Goal: Find specific page/section: Find specific page/section

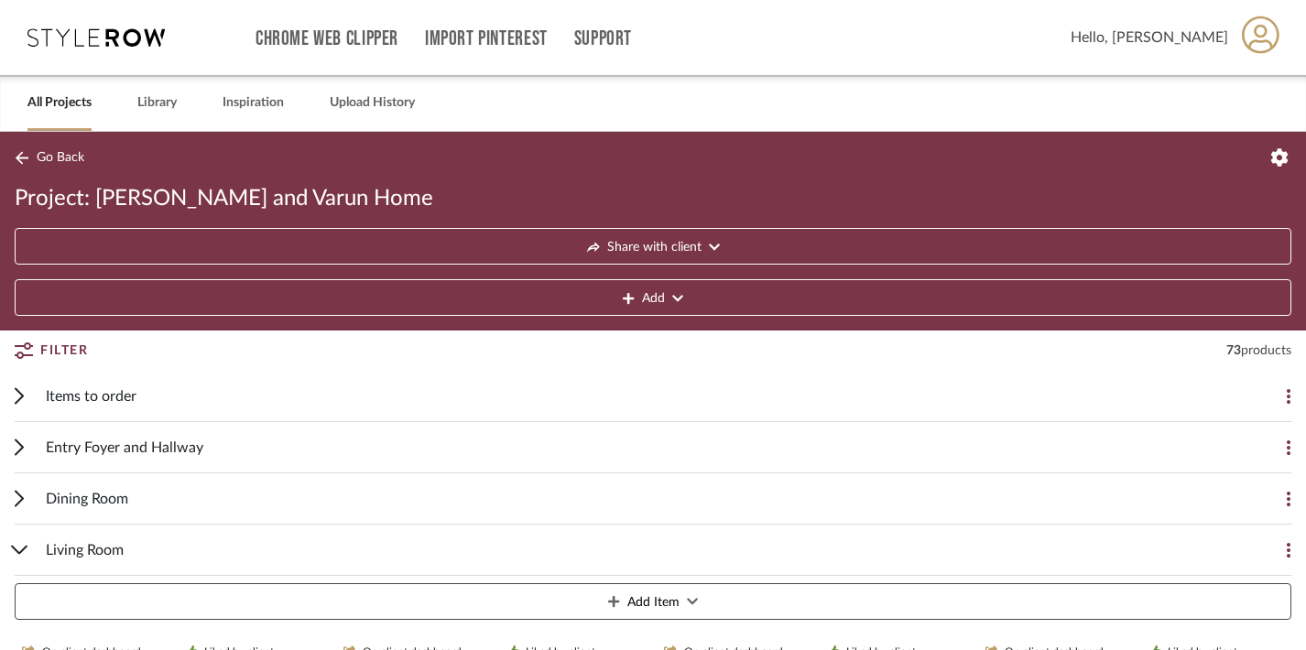
click at [23, 398] on icon at bounding box center [19, 395] width 9 height 17
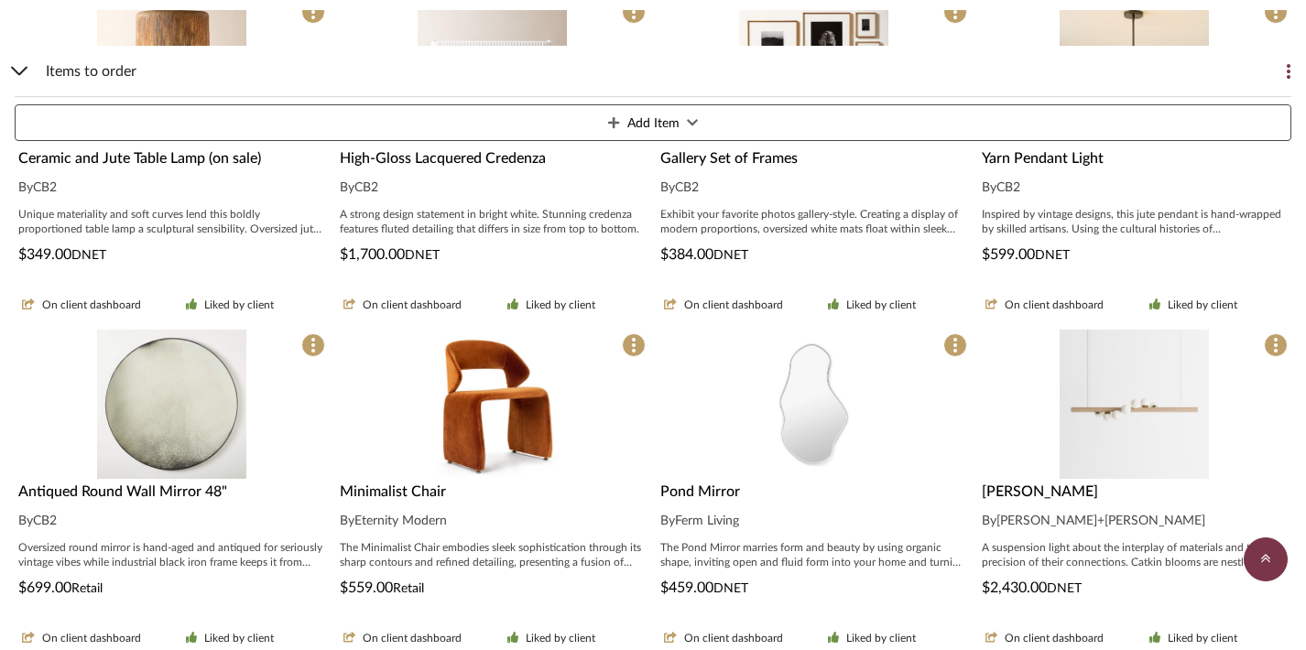
scroll to position [960, 0]
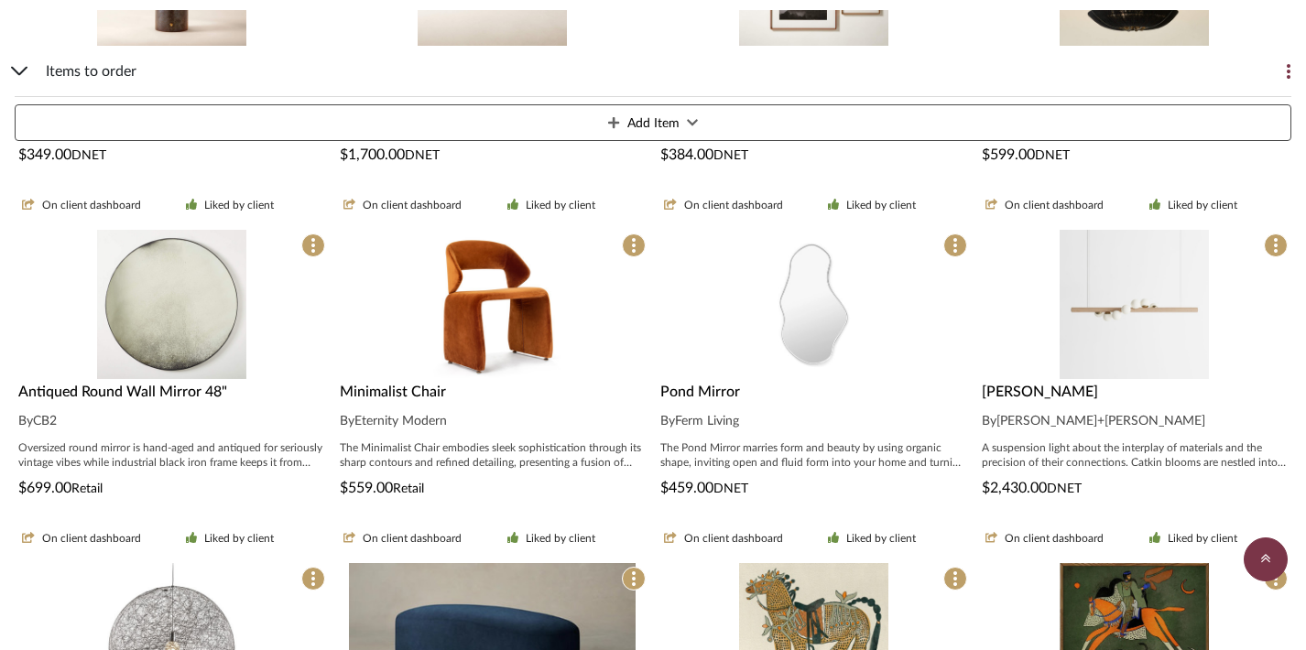
click at [508, 350] on img "0" at bounding box center [492, 304] width 149 height 149
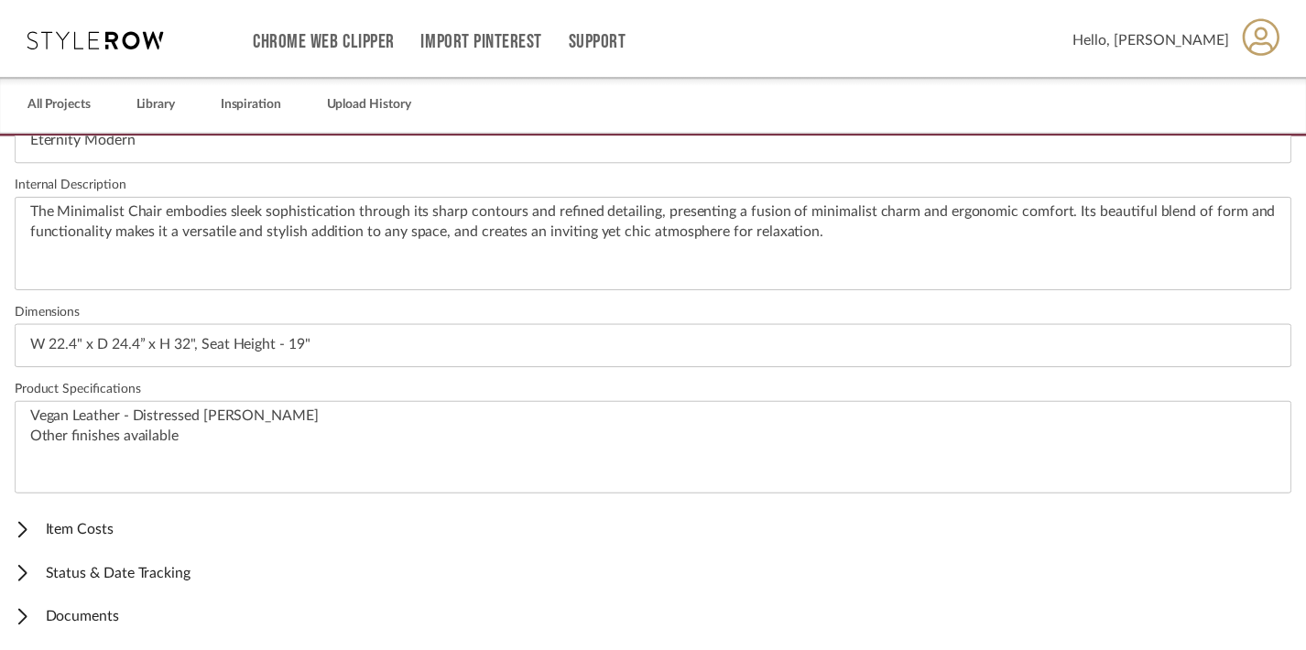
scroll to position [647, 0]
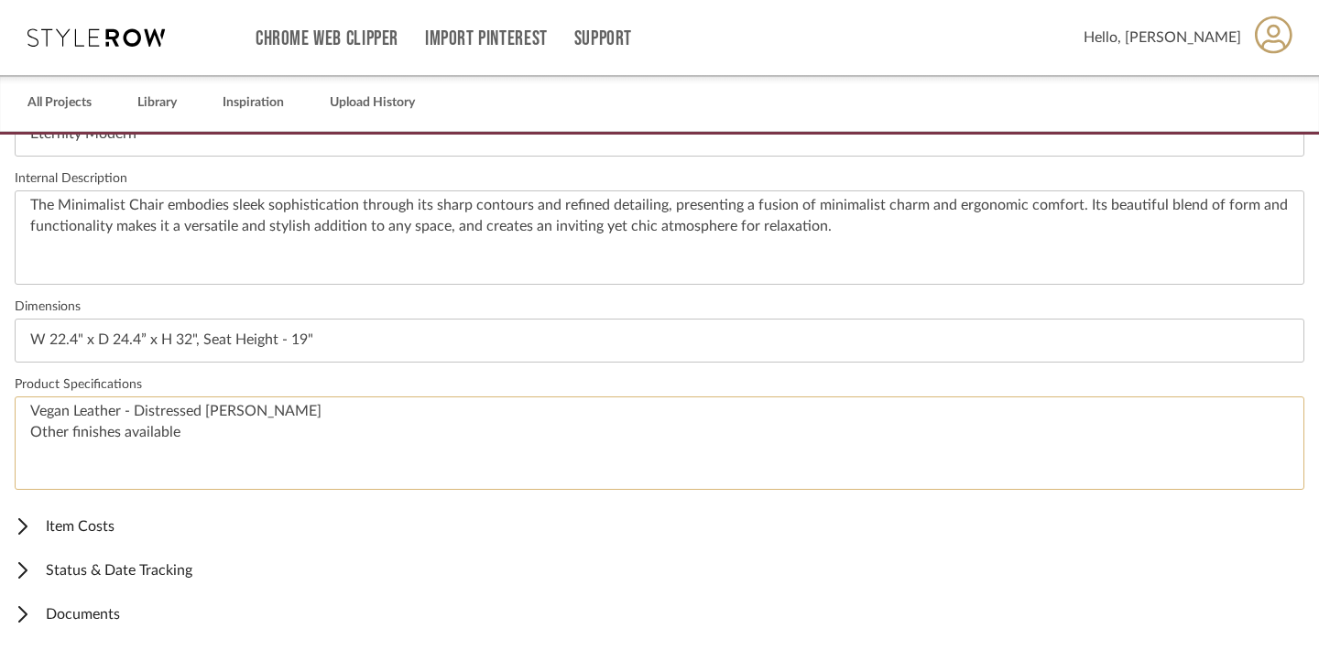
click at [260, 404] on textarea "Vegan Leather - Distressed Tan Brown Other finishes available" at bounding box center [659, 444] width 1289 height 94
drag, startPoint x: 287, startPoint y: 413, endPoint x: 0, endPoint y: 407, distance: 286.7
click at [0, 407] on div "Content here copies to Client View - confirm visibility there. Show in Client D…" at bounding box center [659, 393] width 1319 height 516
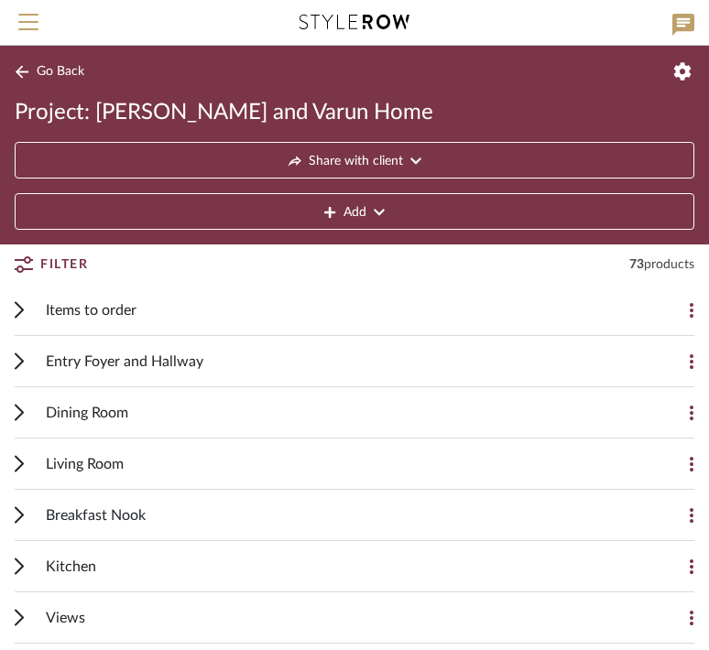
click at [15, 359] on icon at bounding box center [19, 361] width 9 height 17
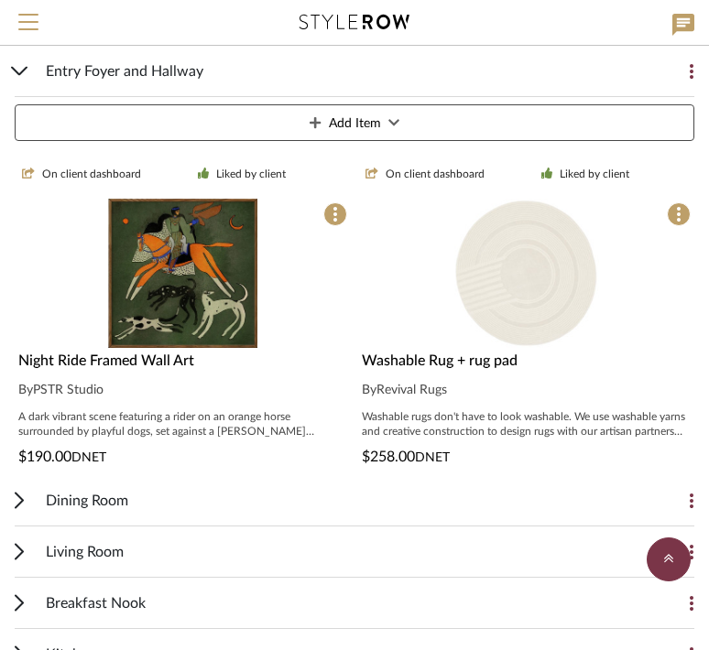
scroll to position [626, 0]
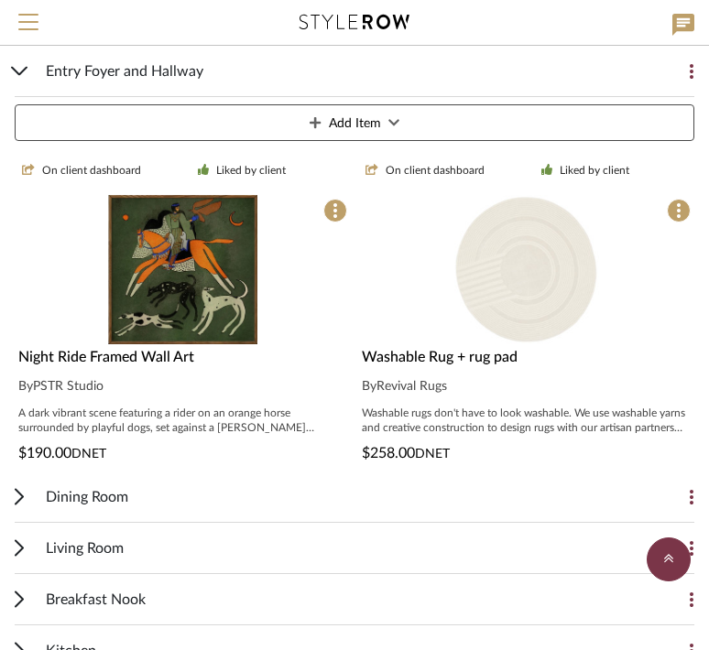
click at [153, 502] on div "Dining Room" at bounding box center [341, 497] width 590 height 50
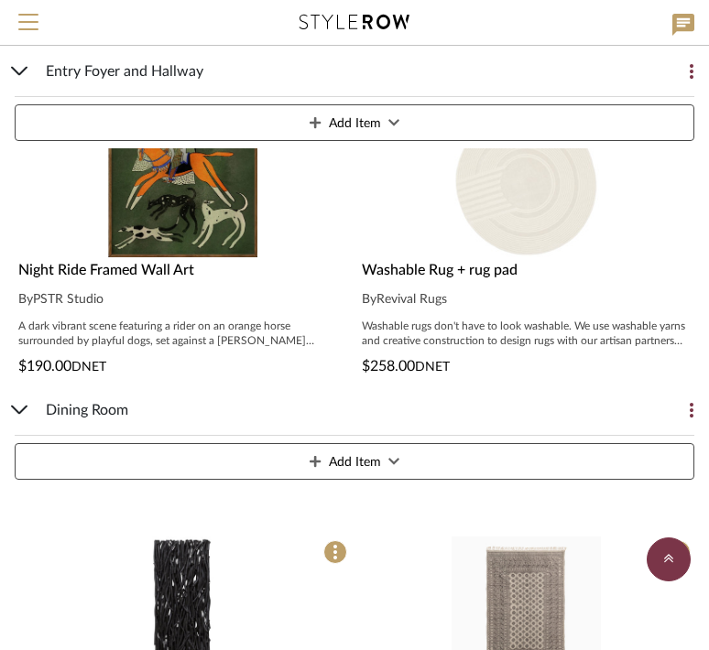
scroll to position [777, 0]
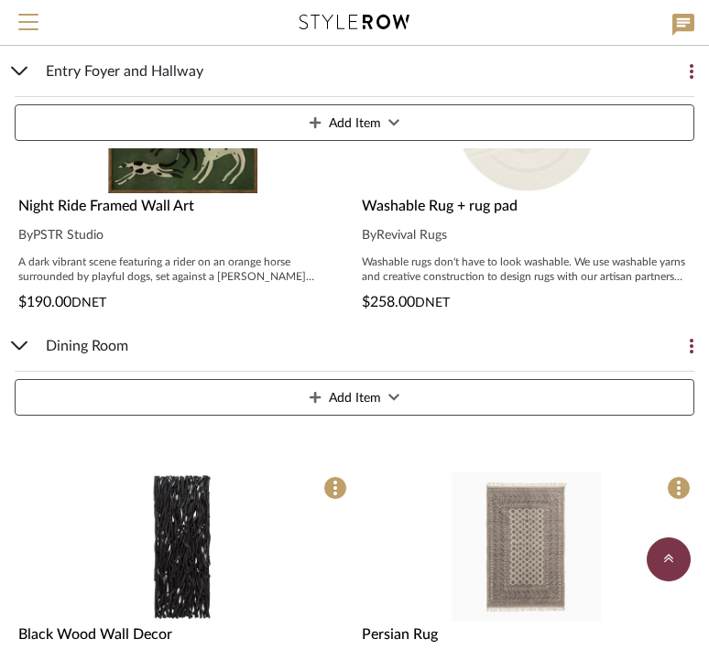
click at [87, 346] on span "Dining Room" at bounding box center [87, 346] width 82 height 22
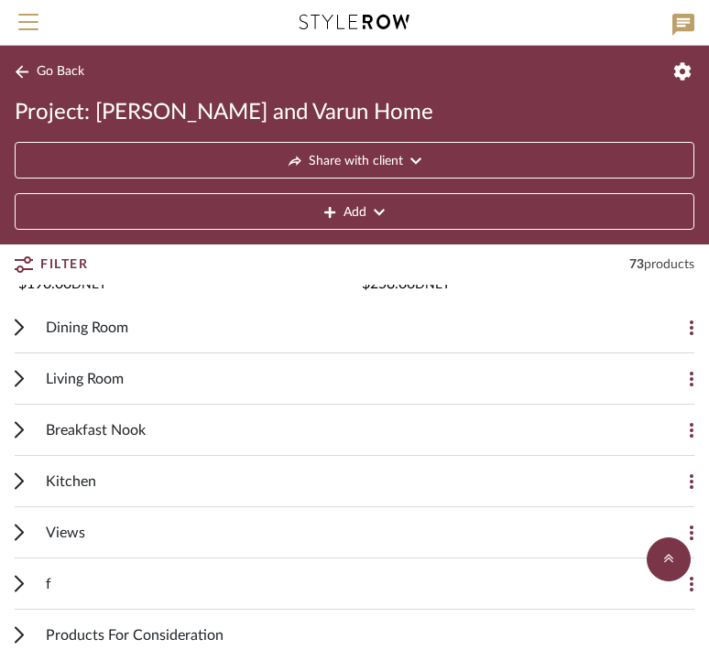
scroll to position [783, 0]
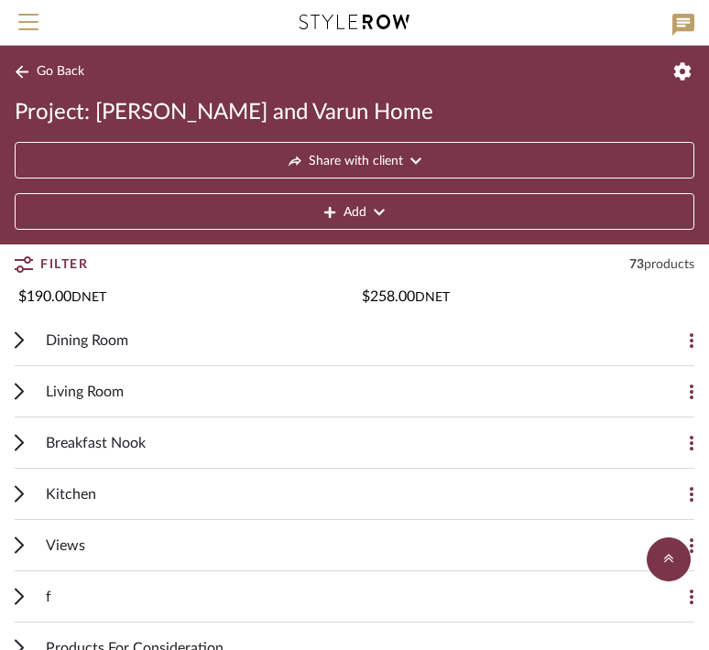
click at [106, 348] on span "Dining Room" at bounding box center [87, 341] width 82 height 22
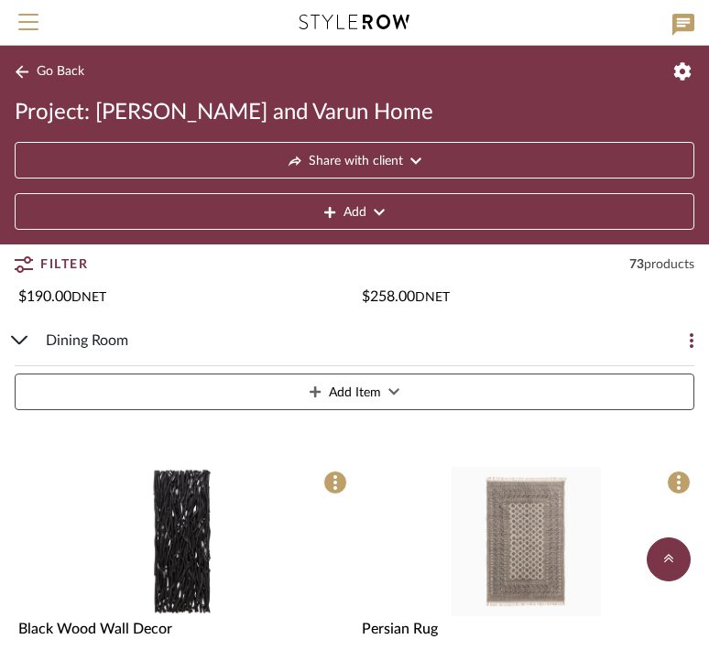
click at [106, 348] on span "Dining Room" at bounding box center [87, 341] width 82 height 22
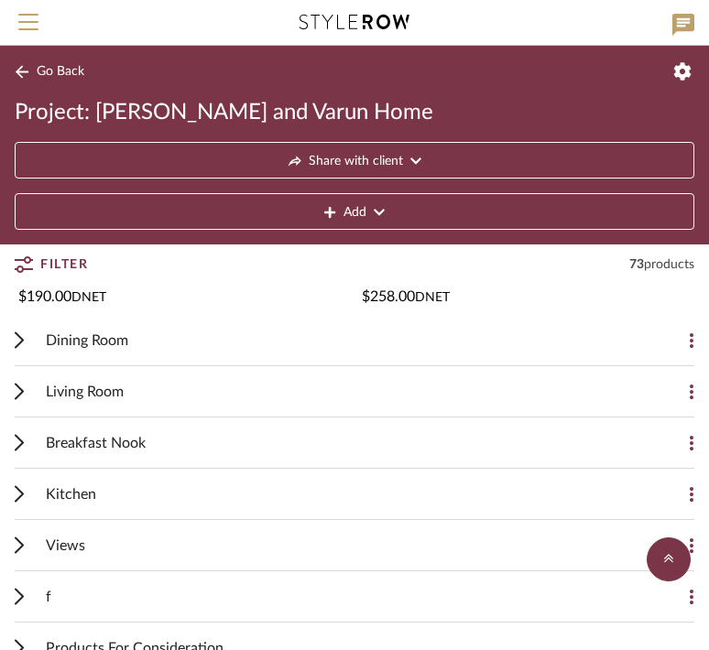
click at [105, 389] on span "Living Room" at bounding box center [85, 392] width 78 height 22
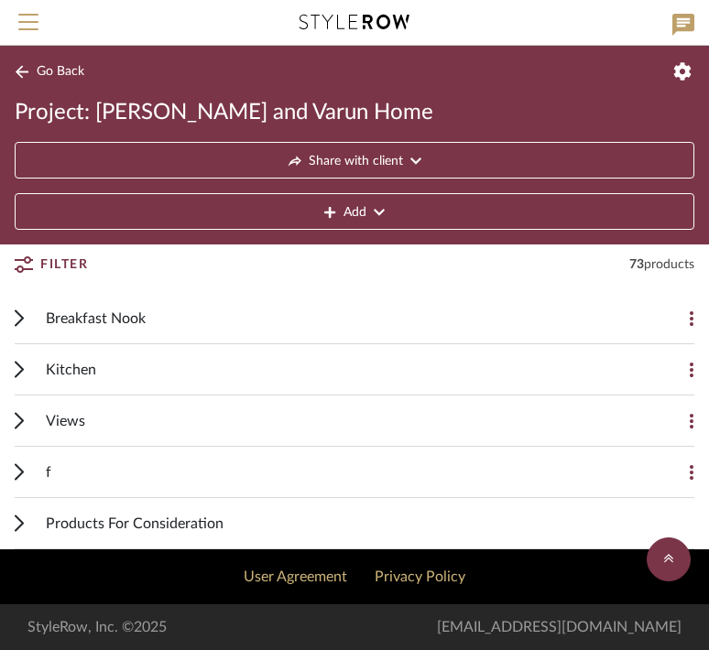
scroll to position [3618, 0]
click at [123, 332] on div "Breakfast Nook" at bounding box center [341, 318] width 590 height 50
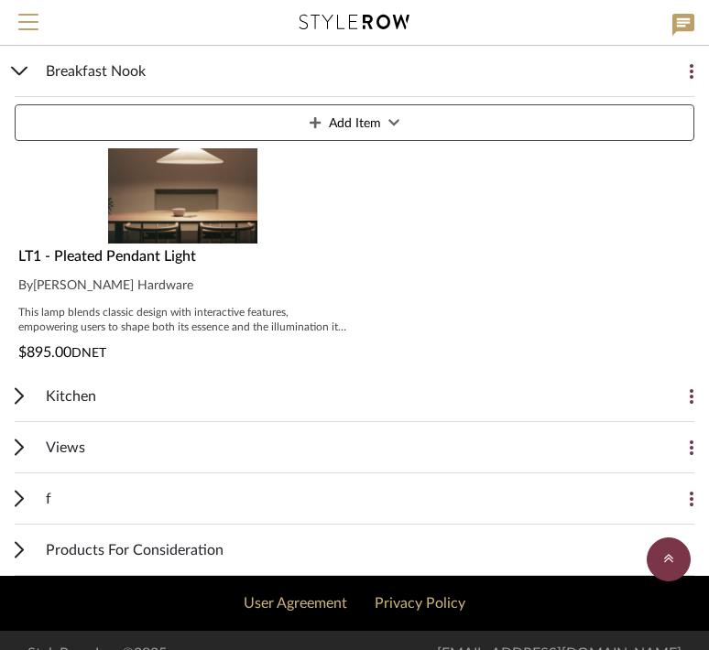
scroll to position [5637, 0]
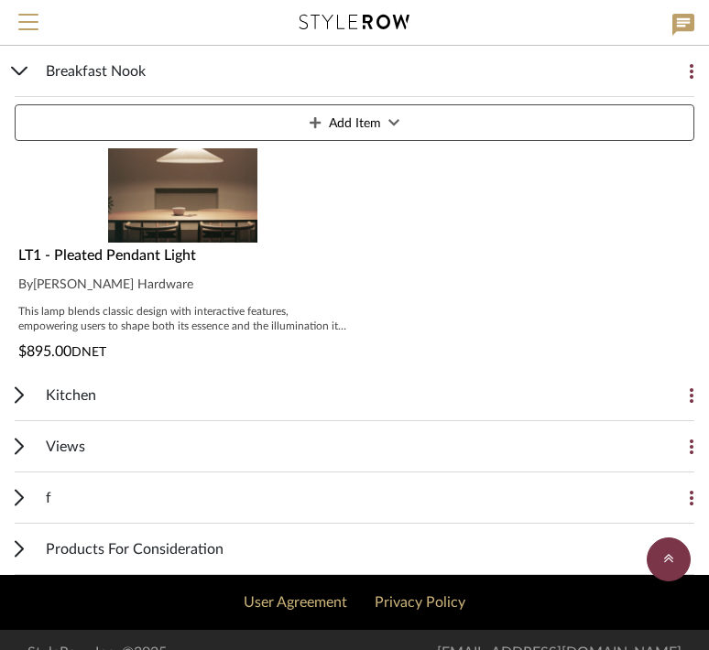
click at [271, 396] on div "Kitchen" at bounding box center [341, 395] width 590 height 50
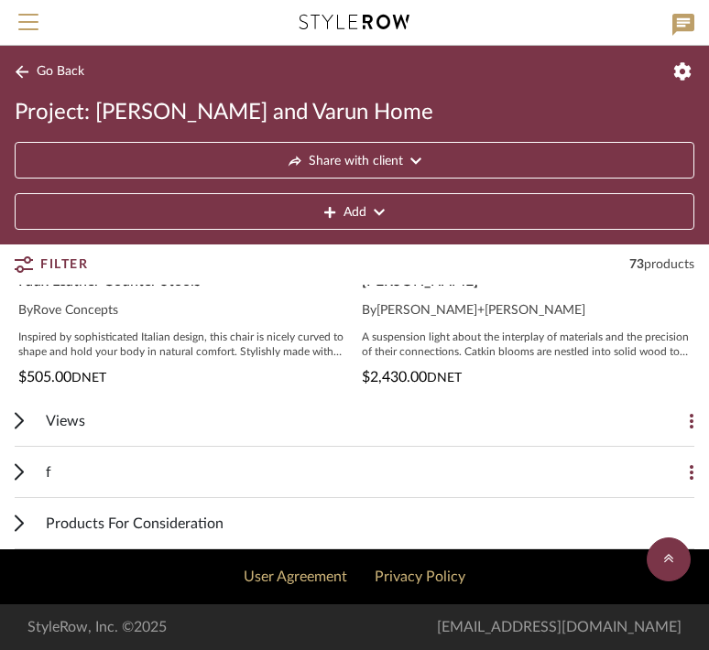
scroll to position [6039, 0]
click at [265, 410] on div "Views" at bounding box center [341, 421] width 590 height 50
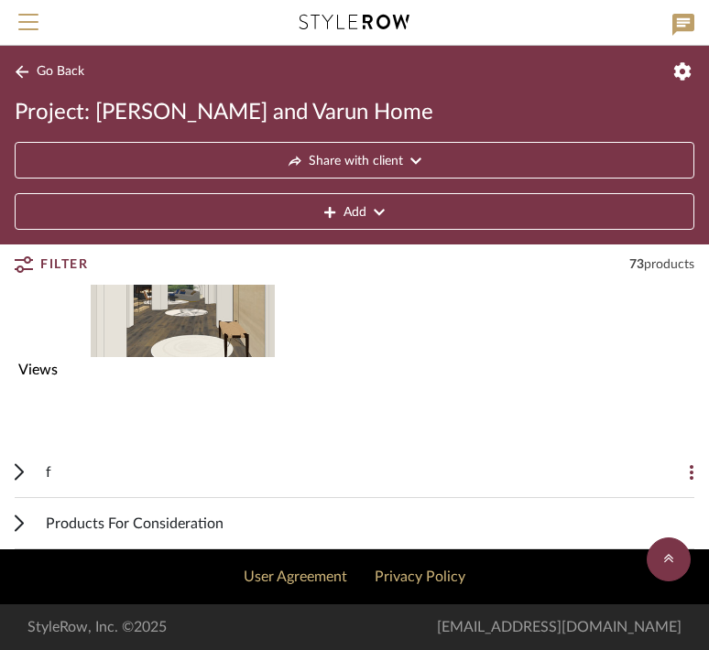
scroll to position [6379, 0]
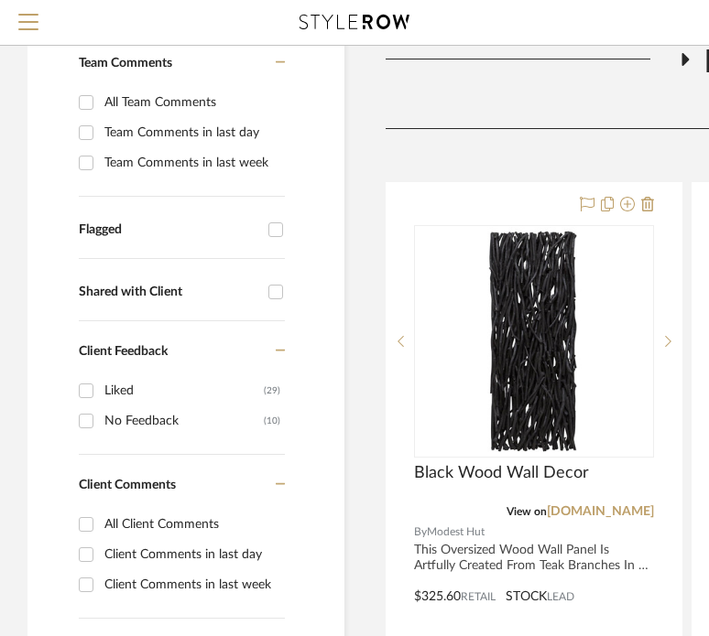
scroll to position [423, 0]
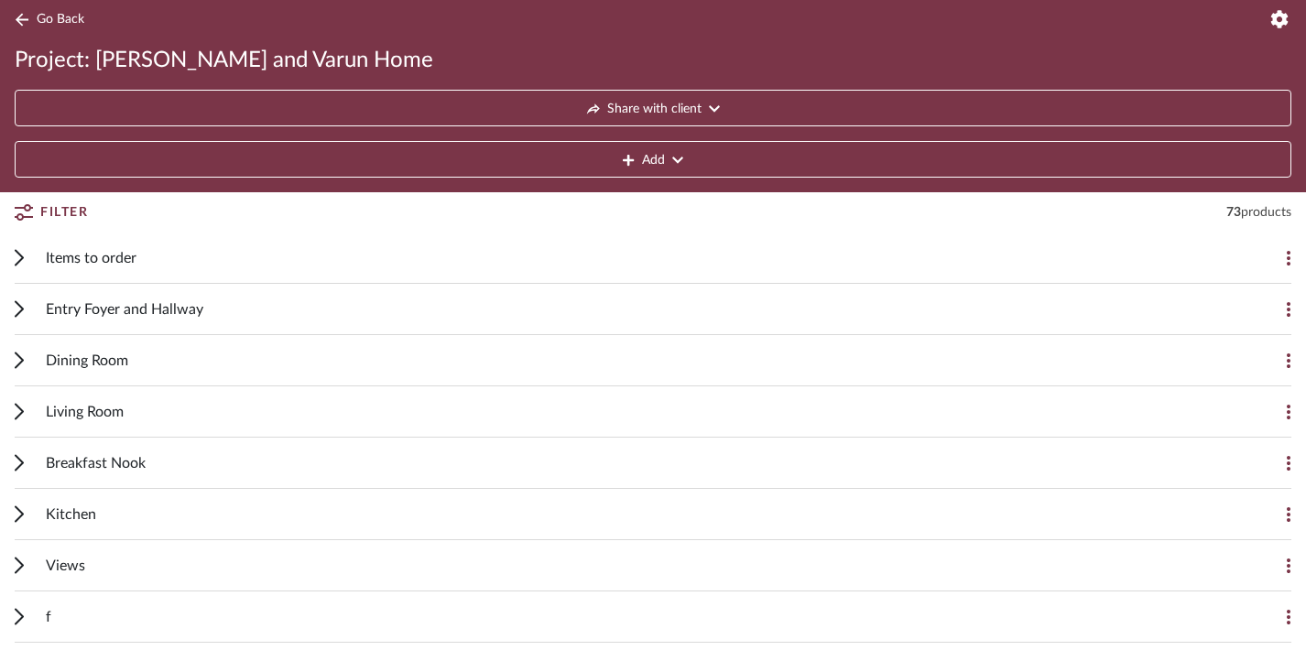
scroll to position [120, 0]
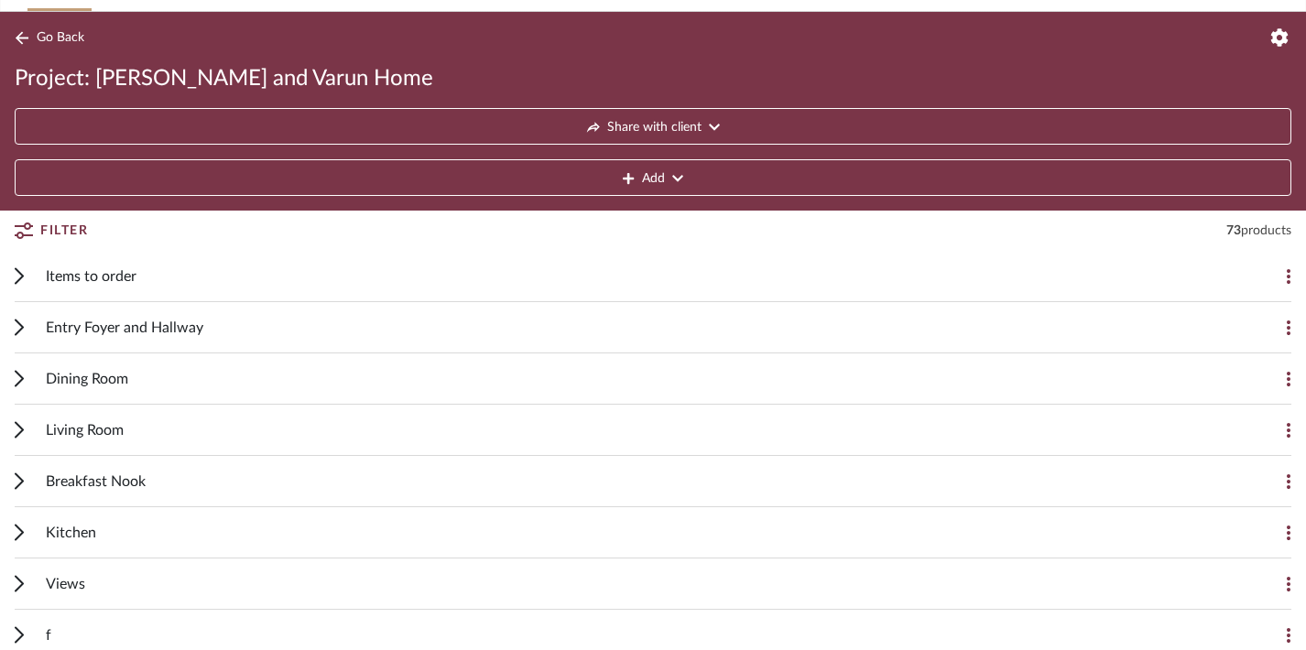
click at [14, 433] on cdk-accordion-item "Living Room Add Item On client dashboard Liked by client High-Gloss Lacquered C…" at bounding box center [653, 430] width 1306 height 51
click at [20, 430] on icon at bounding box center [19, 429] width 9 height 17
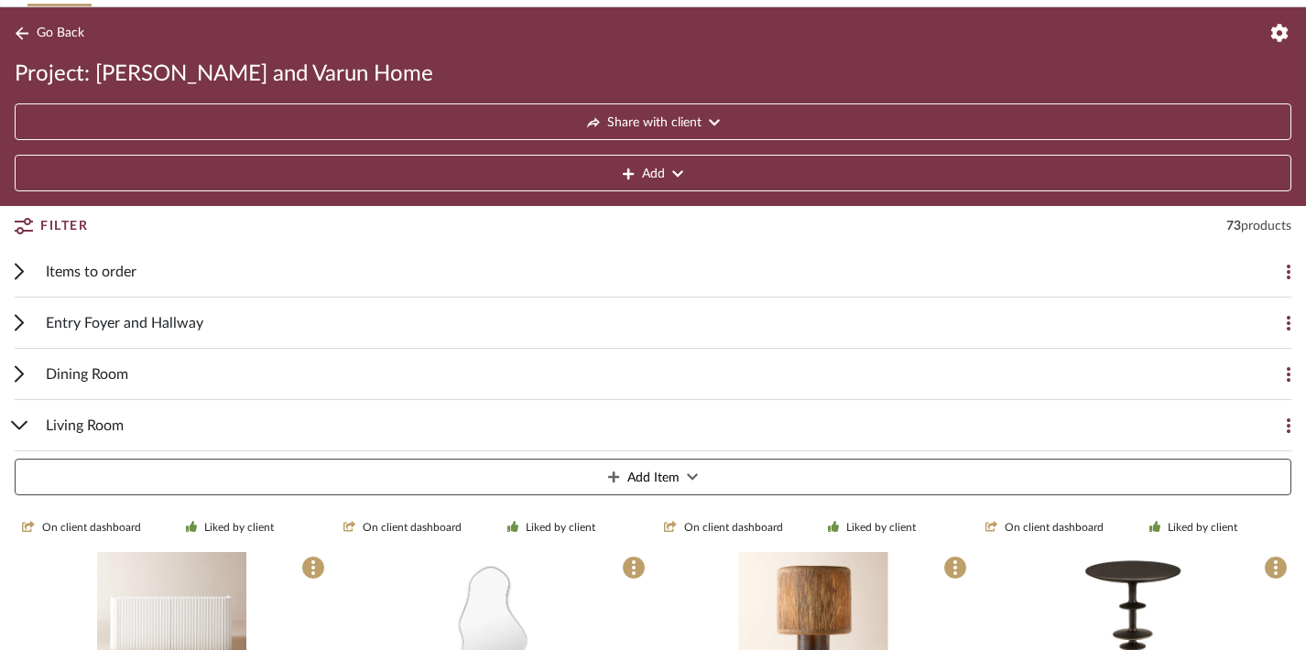
scroll to position [126, 0]
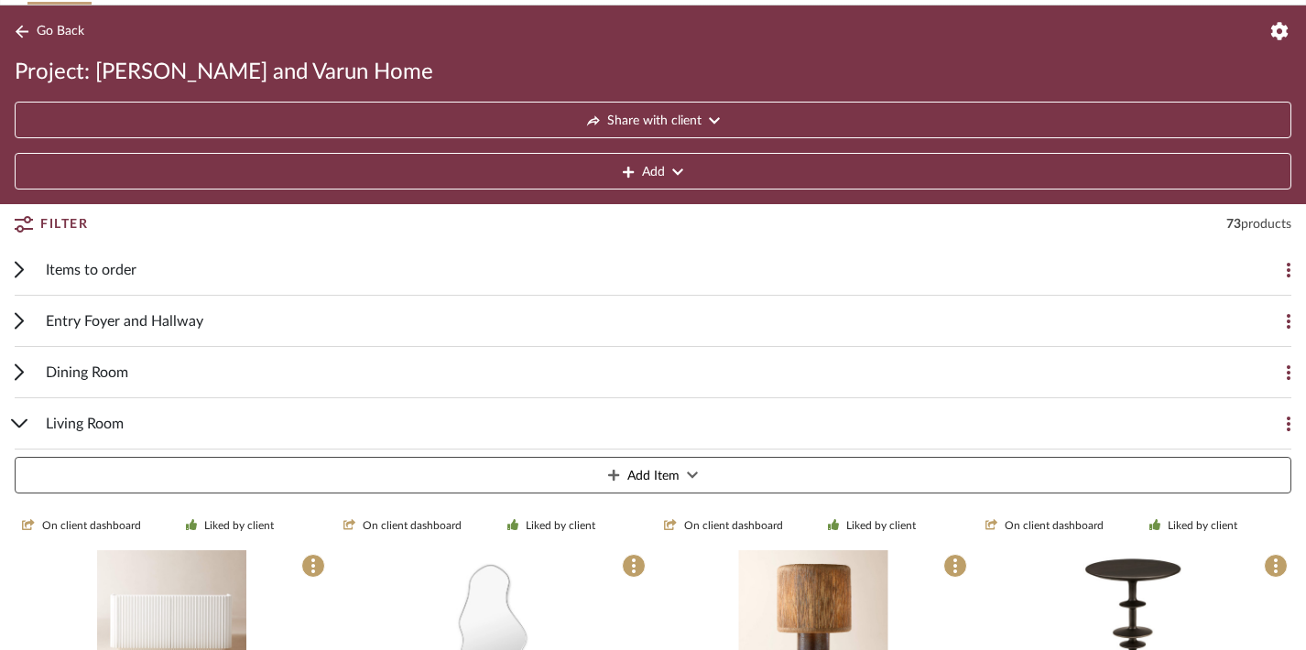
click at [23, 423] on icon at bounding box center [19, 423] width 15 height 7
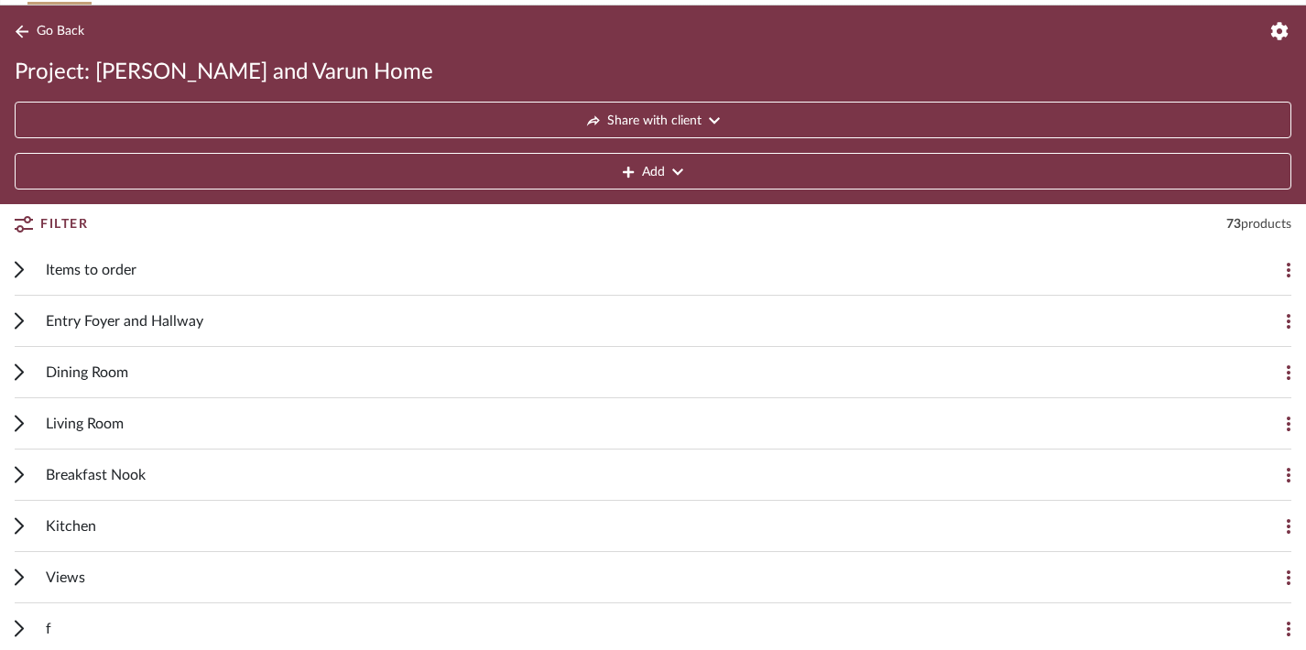
click at [23, 262] on icon at bounding box center [19, 269] width 9 height 17
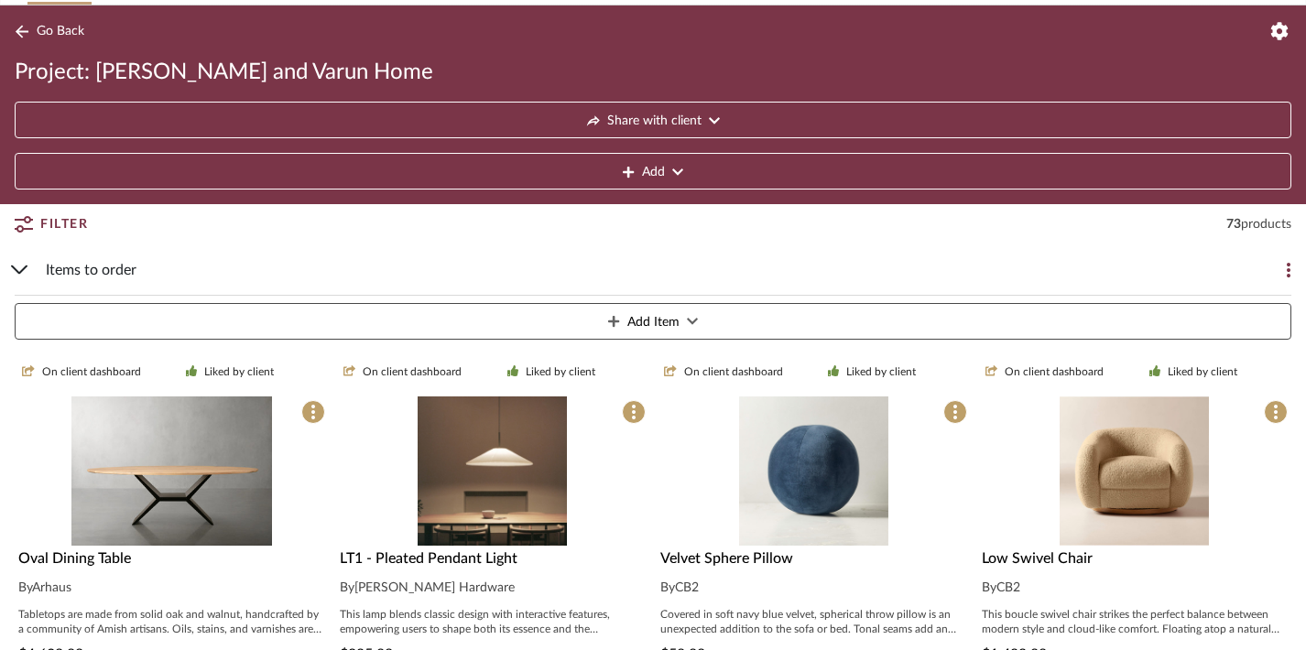
click at [23, 262] on div "Items to order Add Item" at bounding box center [653, 296] width 1277 height 103
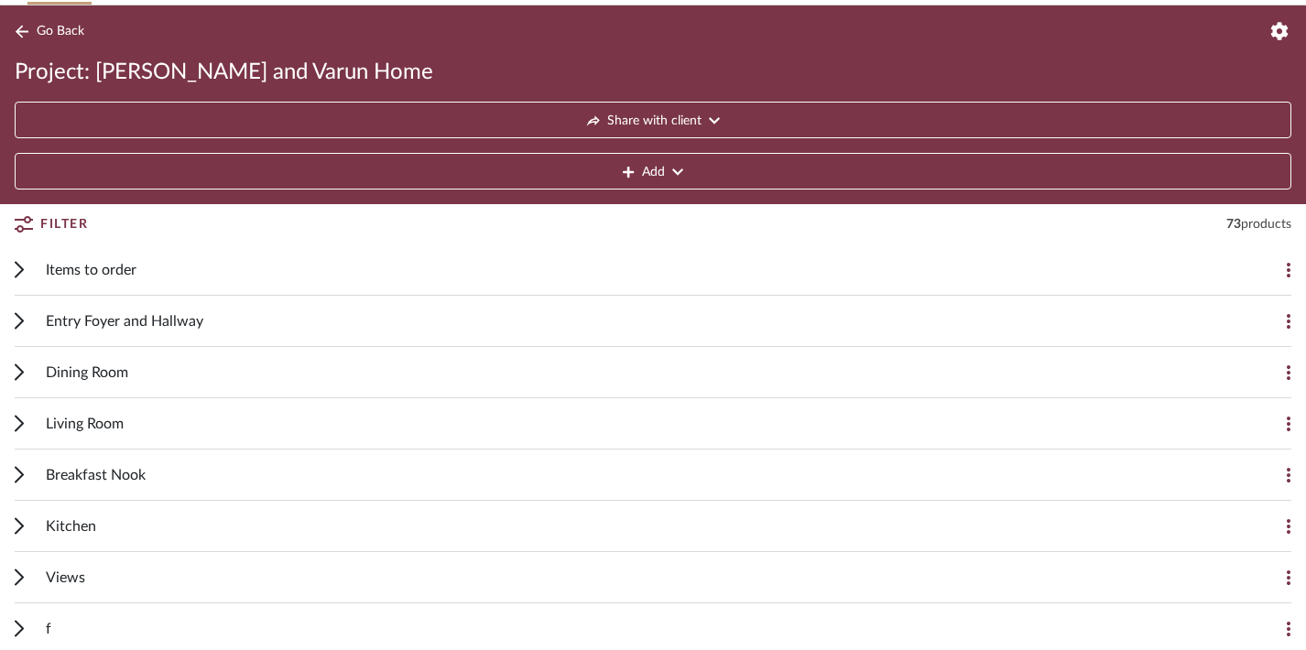
click at [23, 262] on icon at bounding box center [19, 269] width 9 height 17
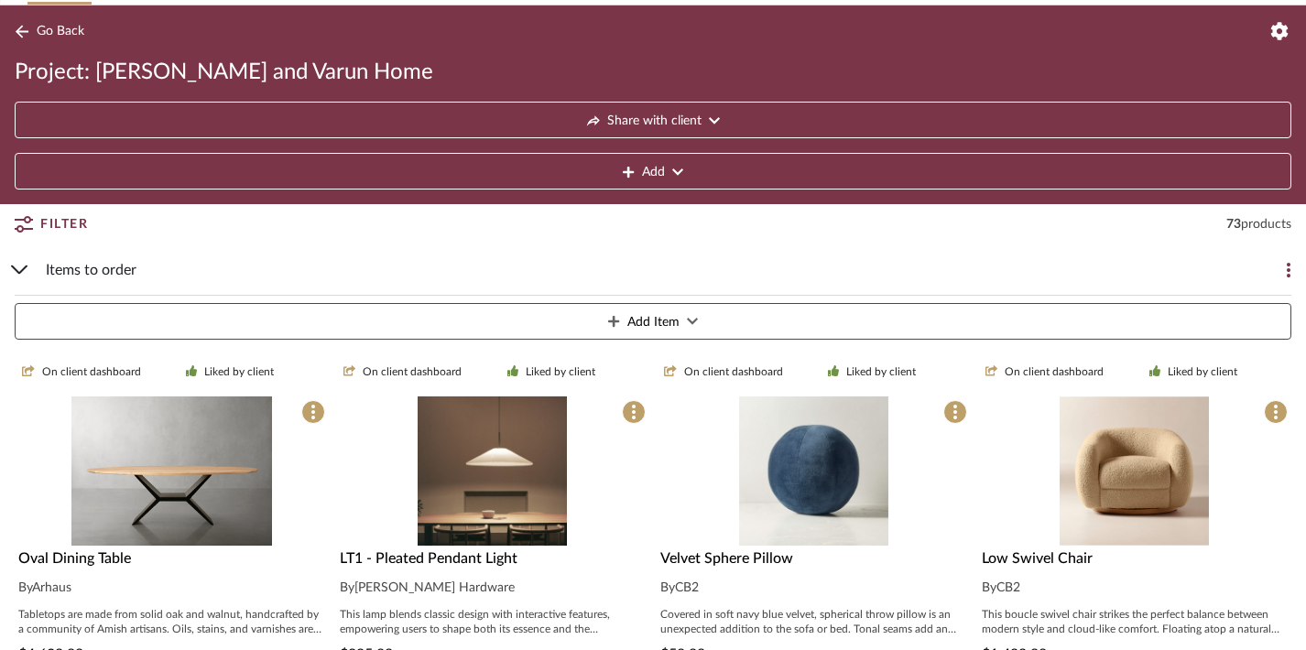
click at [23, 262] on div "Items to order Add Item" at bounding box center [653, 296] width 1277 height 103
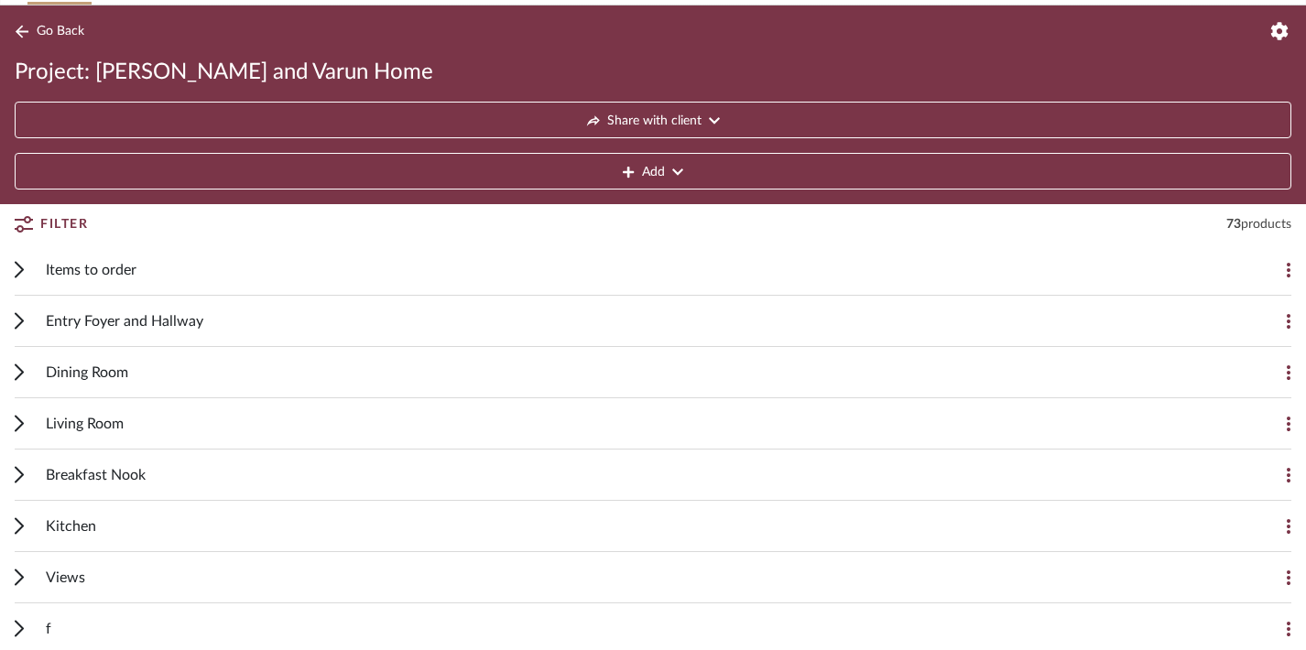
click at [21, 427] on icon at bounding box center [19, 423] width 9 height 17
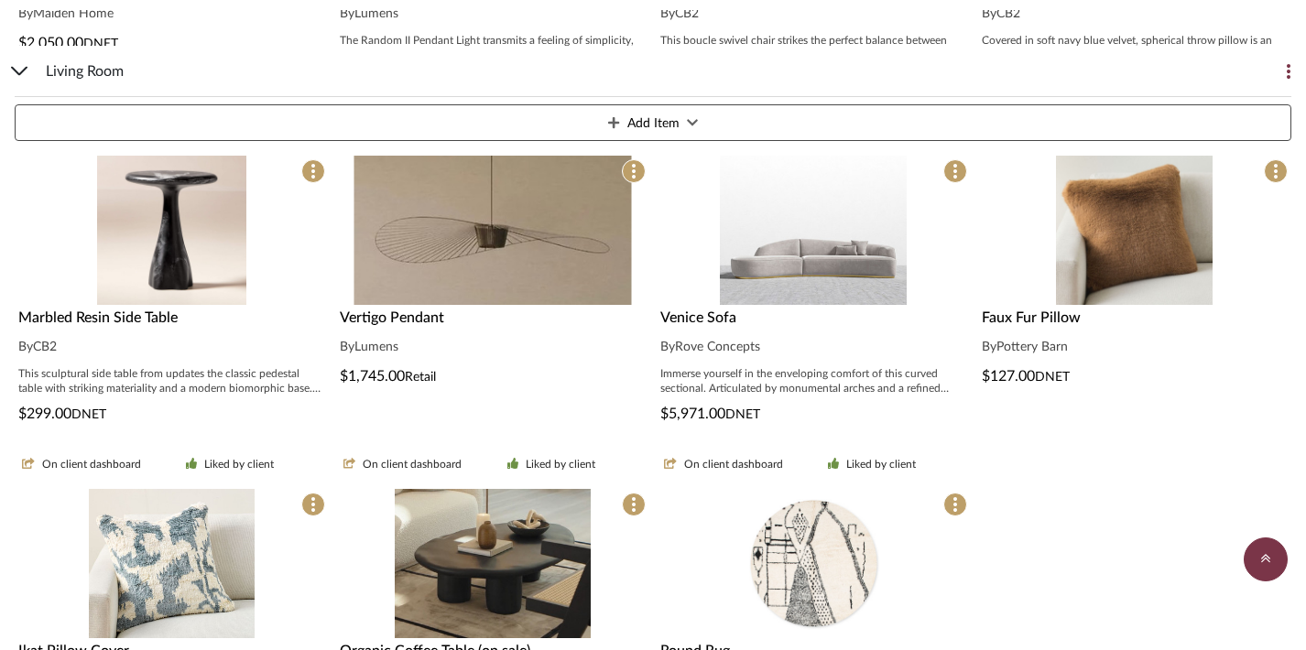
scroll to position [1190, 0]
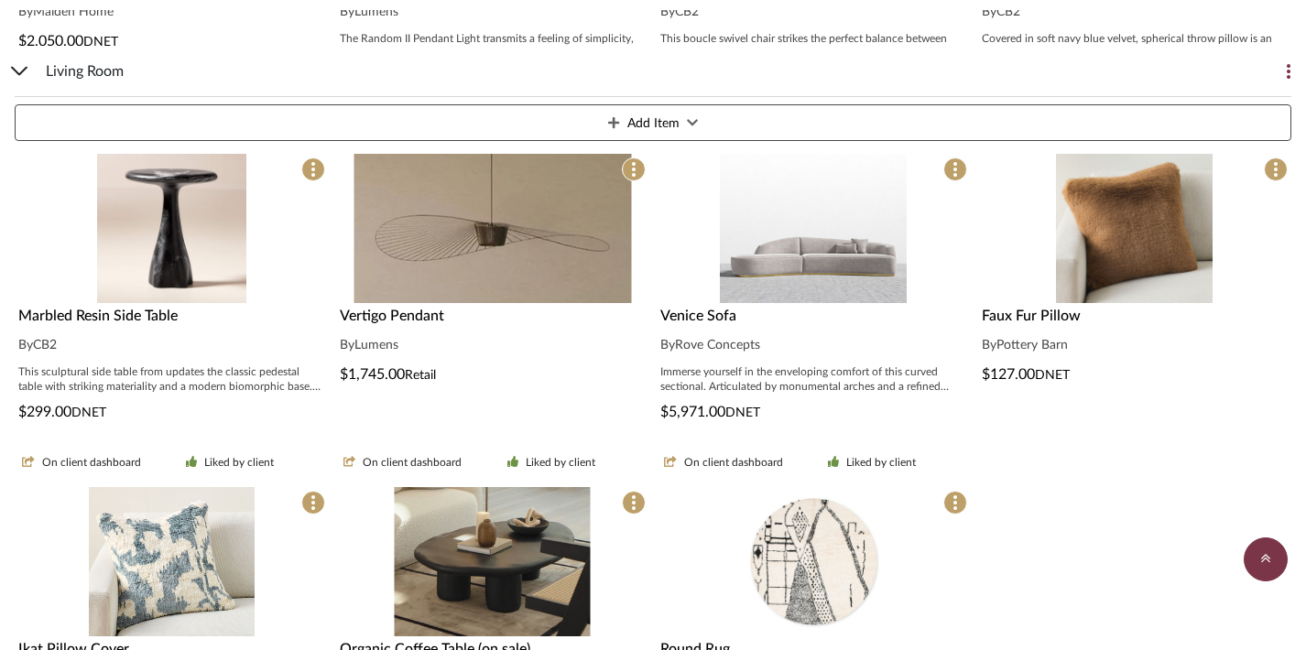
click at [701, 315] on span "Venice Sofa" at bounding box center [698, 316] width 76 height 15
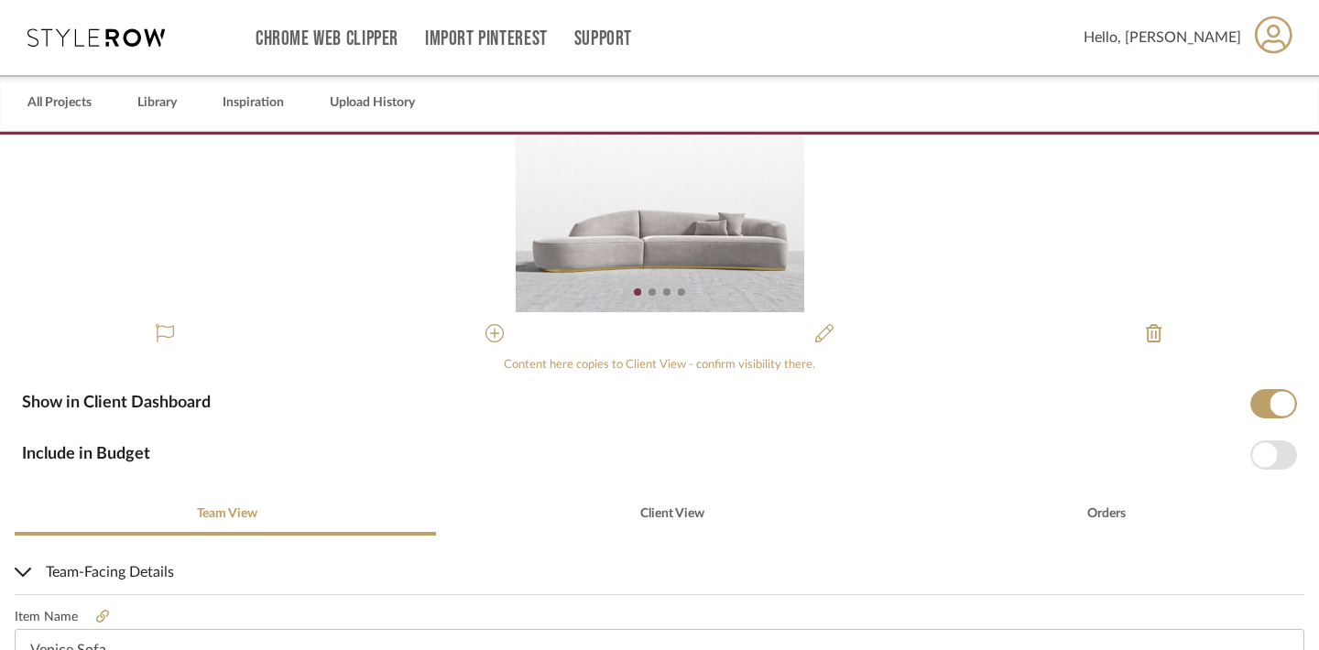
scroll to position [66, 0]
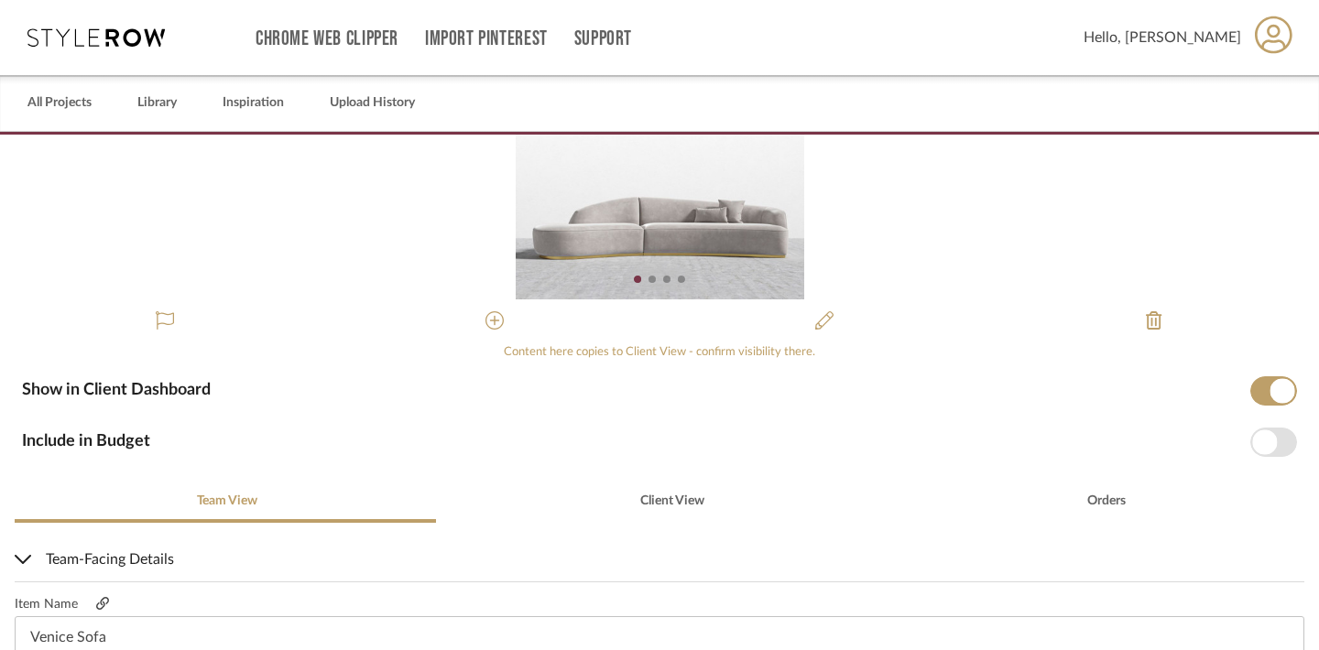
click at [103, 601] on icon at bounding box center [102, 603] width 13 height 13
